Goal: Navigation & Orientation: Understand site structure

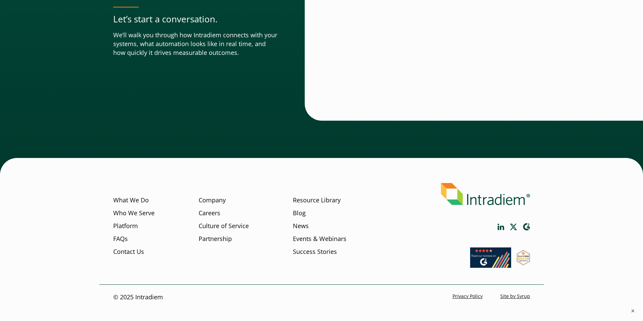
scroll to position [2385, 0]
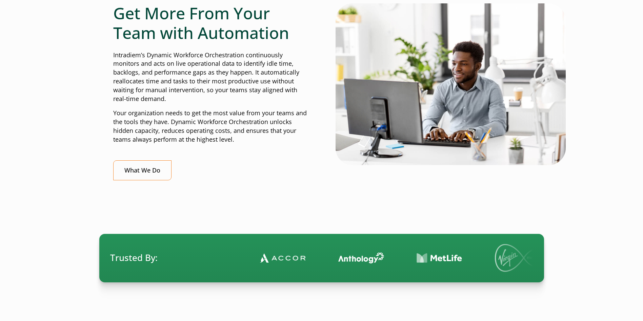
scroll to position [271, 0]
